Goal: Transaction & Acquisition: Book appointment/travel/reservation

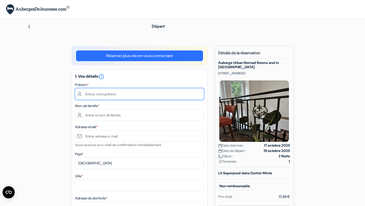
click at [104, 90] on input "text" at bounding box center [139, 93] width 129 height 11
type input "Valentine"
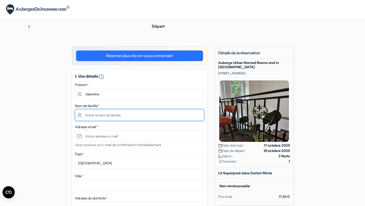
click at [92, 114] on input "text" at bounding box center [139, 114] width 129 height 11
type input "Gal"
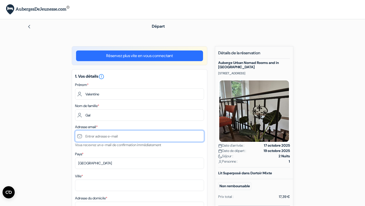
click at [92, 136] on input "text" at bounding box center [139, 135] width 129 height 11
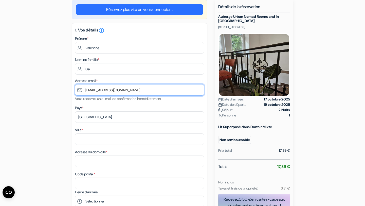
scroll to position [46, 0]
type input "[EMAIL_ADDRESS][DOMAIN_NAME]"
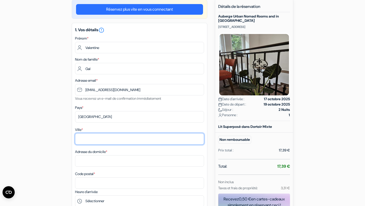
click at [95, 138] on input "Ville *" at bounding box center [139, 138] width 129 height 11
type input "[DEMOGRAPHIC_DATA] 24"
drag, startPoint x: 103, startPoint y: 137, endPoint x: 66, endPoint y: 137, distance: 37.3
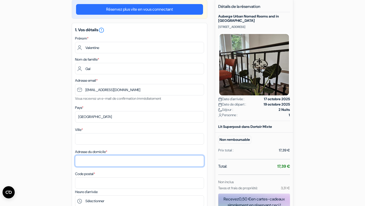
click at [80, 160] on input "Adresse du domicile *" at bounding box center [139, 160] width 129 height 11
paste input "[DEMOGRAPHIC_DATA] 24"
type input "[DEMOGRAPHIC_DATA] 24"
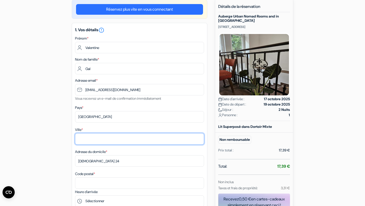
click at [86, 137] on input "Ville *" at bounding box center [139, 138] width 129 height 11
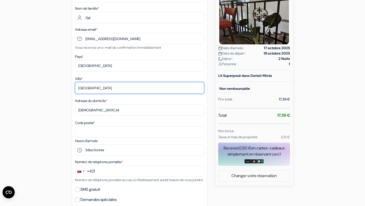
scroll to position [119, 0]
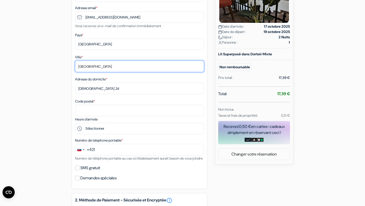
type input "[GEOGRAPHIC_DATA]"
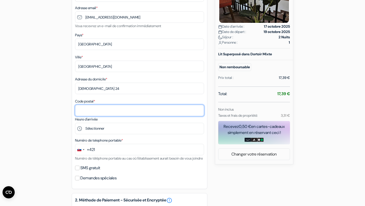
click at [91, 109] on input "Code postal *" at bounding box center [139, 110] width 129 height 11
type input "9"
type input "81101"
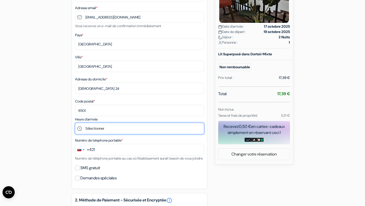
click at [115, 131] on select "Sélectionner 15:00 16:00 17:00 18:00 19:00 20:00" at bounding box center [139, 128] width 129 height 11
select select "15"
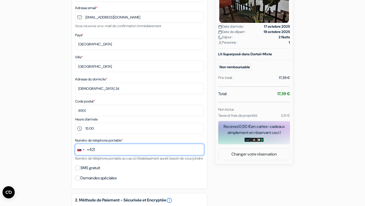
click at [98, 148] on input "text" at bounding box center [139, 149] width 129 height 11
click at [84, 151] on div "Change country, selected Slovakia (+421)" at bounding box center [80, 149] width 11 height 11
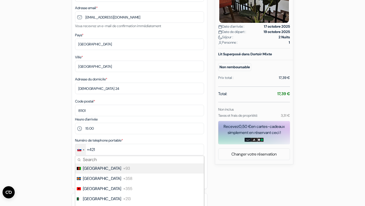
click at [88, 159] on input "Search" at bounding box center [139, 159] width 129 height 7
type input "fr"
click at [88, 170] on span "[GEOGRAPHIC_DATA]" at bounding box center [102, 168] width 38 height 6
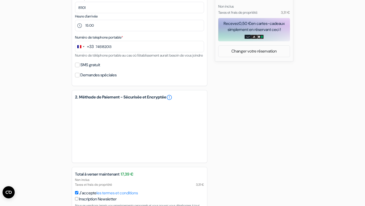
scroll to position [264, 0]
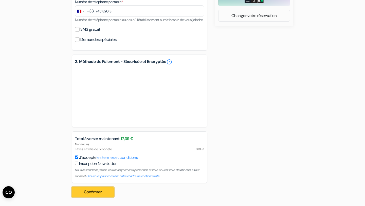
click at [90, 190] on button "Confirmer Loading..." at bounding box center [93, 192] width 42 height 10
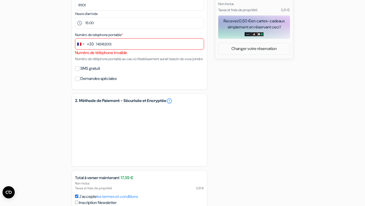
scroll to position [202, 0]
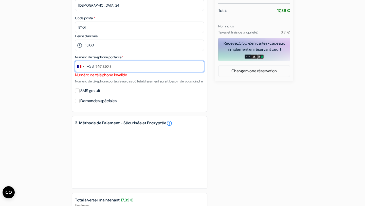
click at [115, 68] on input "745182013" at bounding box center [139, 66] width 129 height 11
click at [96, 66] on input "745182013" at bounding box center [139, 66] width 129 height 11
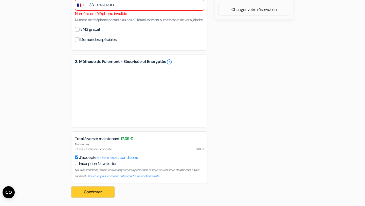
click at [101, 191] on button "Confirmer Loading..." at bounding box center [93, 192] width 42 height 10
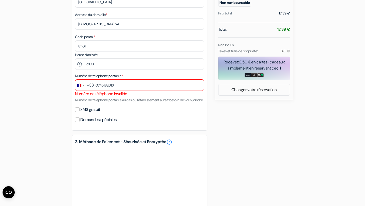
scroll to position [176, 0]
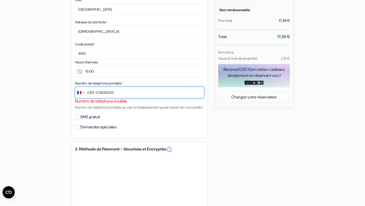
click at [119, 95] on input "0745182013" at bounding box center [139, 92] width 129 height 11
type input "0"
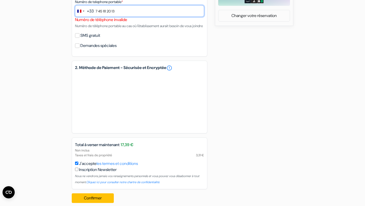
scroll to position [271, 0]
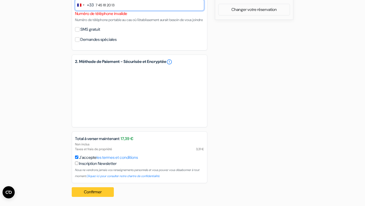
type input "7 45 18 20 13"
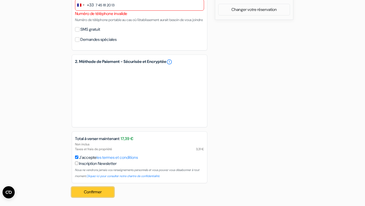
click at [100, 194] on button "Confirmer Loading..." at bounding box center [93, 192] width 42 height 10
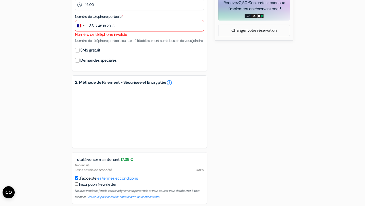
scroll to position [170, 0]
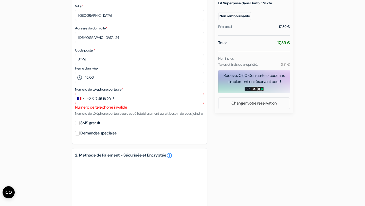
click at [89, 100] on div "+33" at bounding box center [90, 99] width 7 height 6
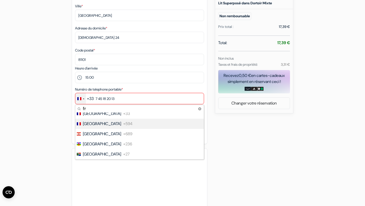
scroll to position [0, 0]
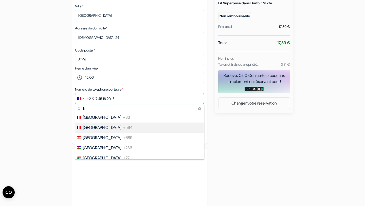
click at [66, 122] on div "add_box [GEOGRAPHIC_DATA] and in [GEOGRAPHIC_DATA] [STREET_ADDRESS] Détails de …" at bounding box center [182, 85] width 335 height 418
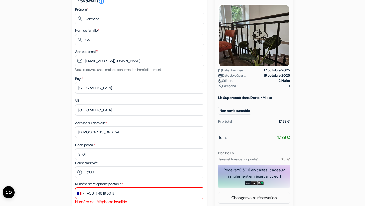
scroll to position [120, 0]
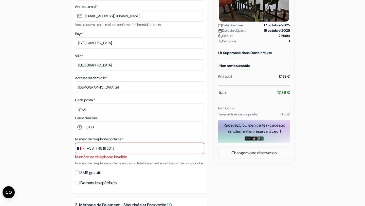
click at [91, 149] on div "+33" at bounding box center [90, 148] width 7 height 6
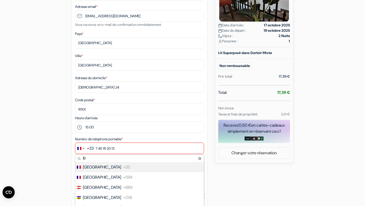
click at [55, 116] on div "add_box [GEOGRAPHIC_DATA] and in [GEOGRAPHIC_DATA] [STREET_ADDRESS] Détails de …" at bounding box center [182, 135] width 335 height 418
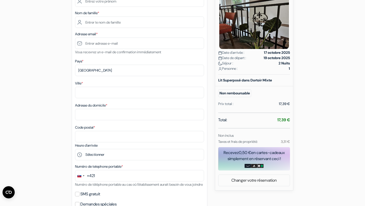
scroll to position [102, 0]
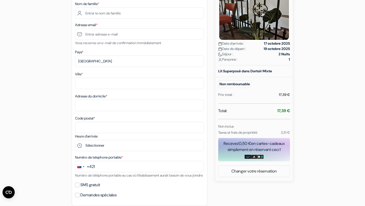
click at [91, 167] on div "+421" at bounding box center [91, 167] width 8 height 6
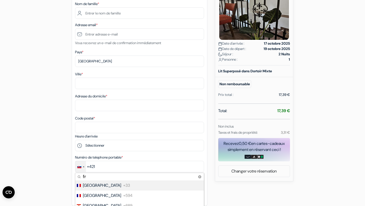
type input "fr"
click at [94, 186] on span "[GEOGRAPHIC_DATA]" at bounding box center [102, 185] width 38 height 6
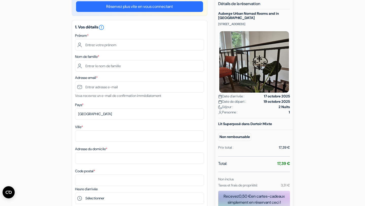
scroll to position [1, 0]
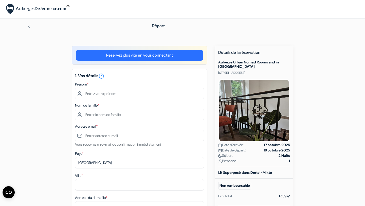
type input "745182013"
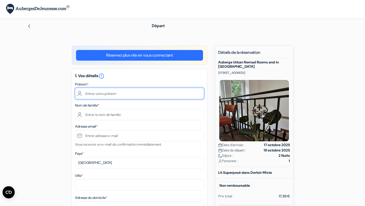
click at [99, 88] on input "text" at bounding box center [139, 93] width 129 height 11
type input "Valentine"
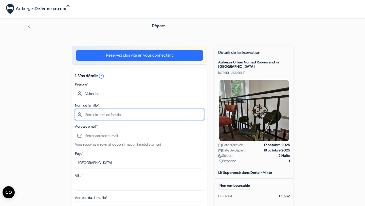
click at [90, 118] on input "text" at bounding box center [139, 114] width 129 height 11
type input "Gal"
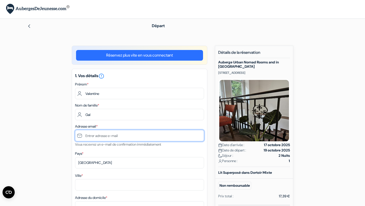
click at [93, 139] on input "text" at bounding box center [139, 135] width 129 height 11
type input "[EMAIL_ADDRESS][DOMAIN_NAME]"
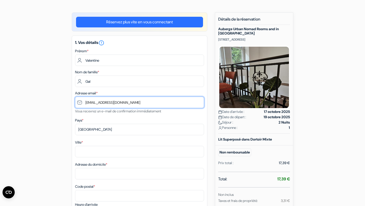
scroll to position [43, 0]
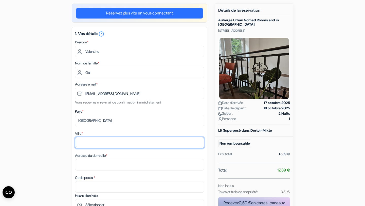
click at [93, 142] on input "Ville *" at bounding box center [139, 142] width 129 height 11
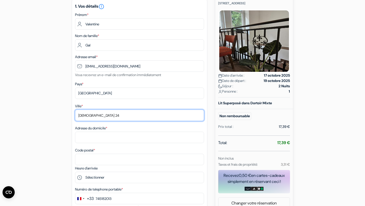
scroll to position [74, 0]
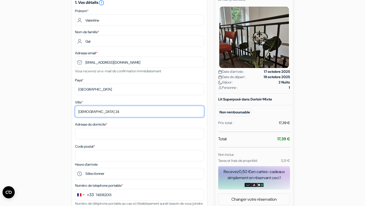
type input "[DEMOGRAPHIC_DATA] 24"
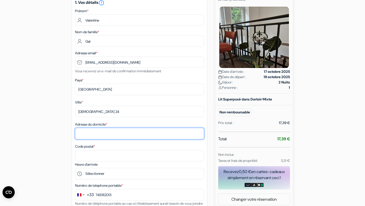
click at [102, 136] on input "Adresse du domicile *" at bounding box center [139, 133] width 129 height 11
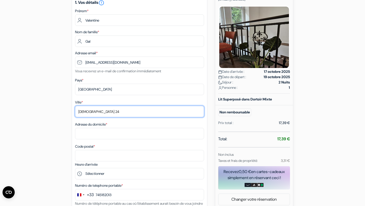
drag, startPoint x: 108, startPoint y: 112, endPoint x: 71, endPoint y: 112, distance: 36.8
click at [71, 112] on div "add_box [GEOGRAPHIC_DATA] and in [GEOGRAPHIC_DATA] [STREET_ADDRESS] Détails de …" at bounding box center [182, 187] width 335 height 431
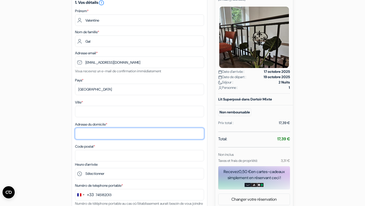
click at [90, 136] on input "Adresse du domicile *" at bounding box center [139, 133] width 129 height 11
type input "Jelacicova"
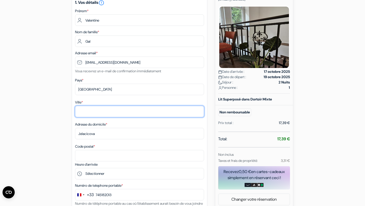
click at [88, 110] on input "Ville *" at bounding box center [139, 111] width 129 height 11
type input "[GEOGRAPHIC_DATA]"
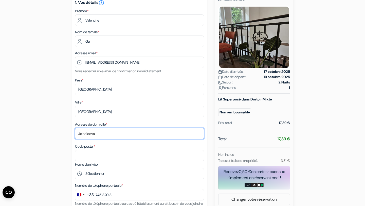
click at [103, 134] on input "Jelacicova" at bounding box center [139, 133] width 129 height 11
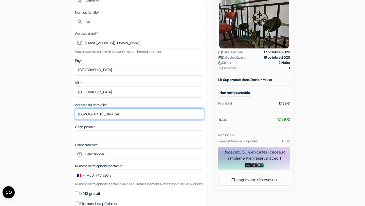
scroll to position [94, 0]
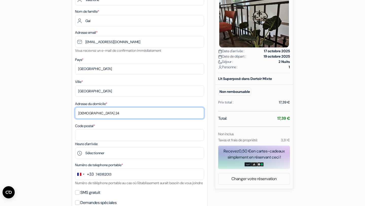
type input "[DEMOGRAPHIC_DATA] 24"
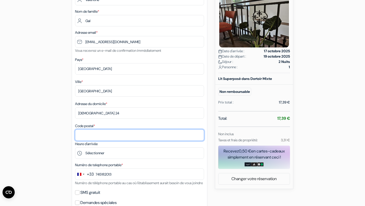
click at [97, 136] on input "Code postal *" at bounding box center [139, 134] width 129 height 11
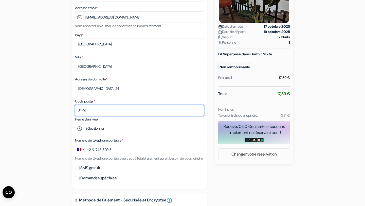
type input "81101"
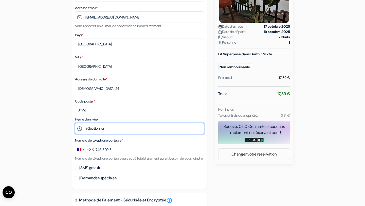
click at [89, 130] on select "Sélectionner 15:00 16:00 17:00 18:00 19:00 20:00" at bounding box center [139, 128] width 129 height 11
select select "15"
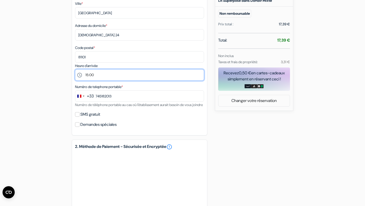
scroll to position [195, 0]
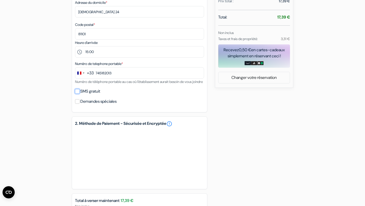
click at [78, 94] on input "SMS gratuit" at bounding box center [77, 91] width 5 height 5
checkbox input "true"
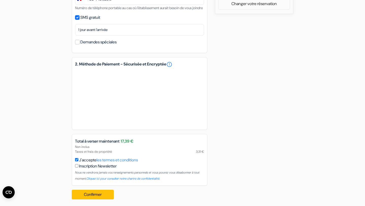
scroll to position [279, 0]
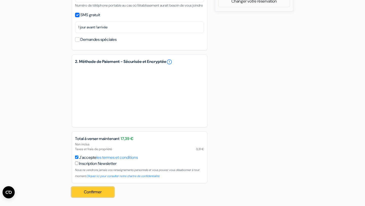
click at [91, 193] on button "Confirmer Loading..." at bounding box center [93, 192] width 42 height 10
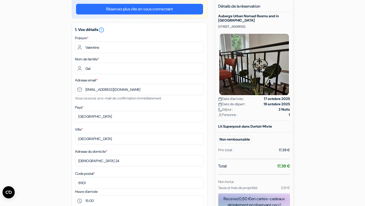
scroll to position [48, 0]
